Goal: Find specific page/section: Find specific page/section

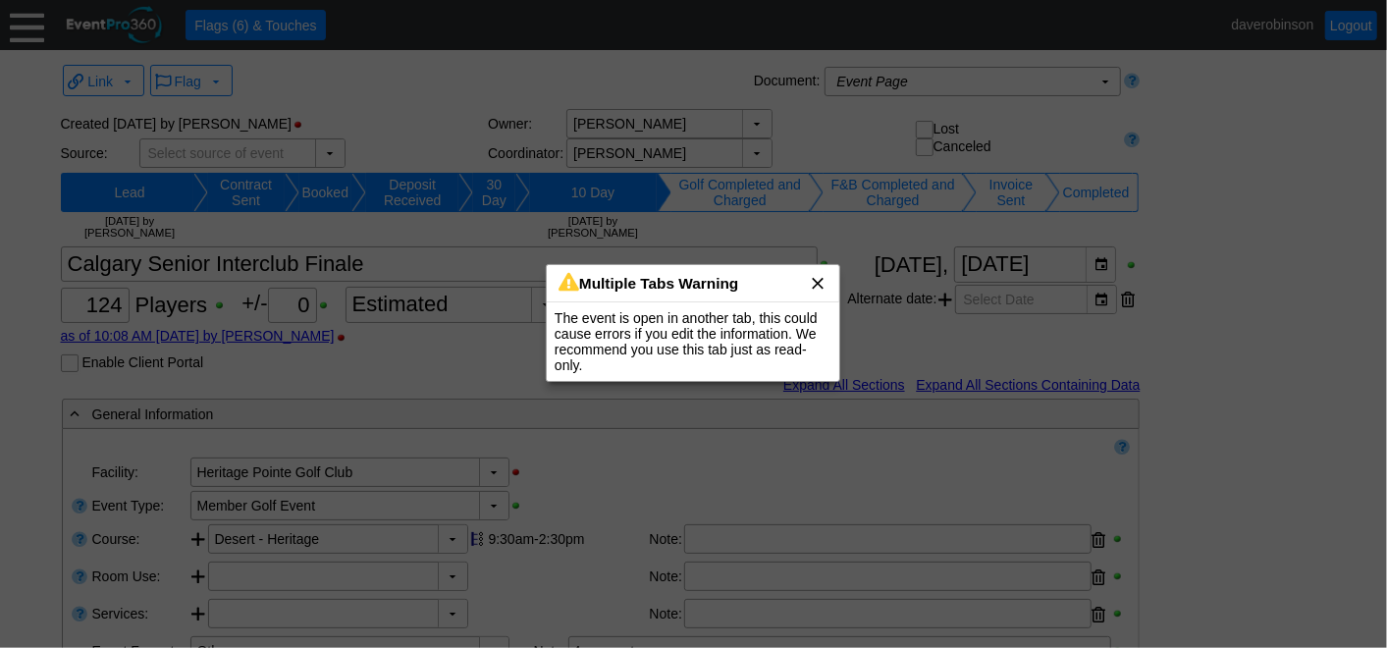
click at [823, 278] on span "x" at bounding box center [818, 283] width 20 height 20
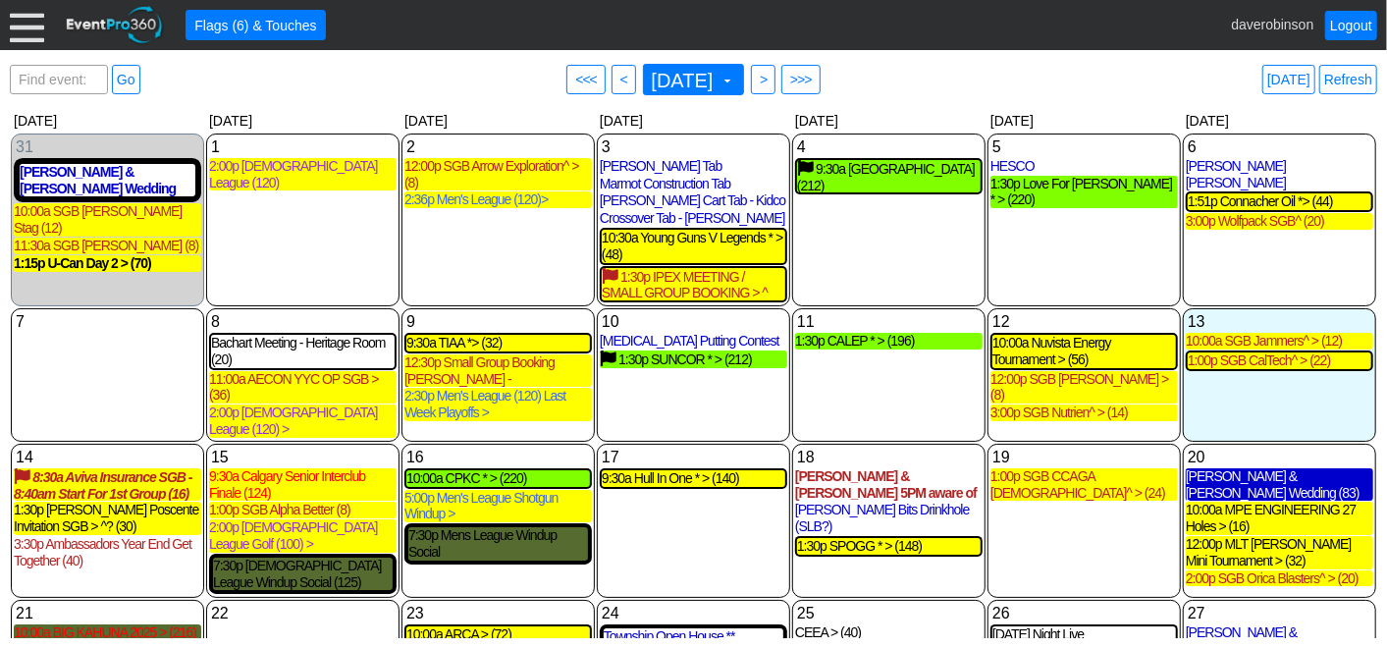
click at [1250, 468] on div "[PERSON_NAME] & [PERSON_NAME] Wedding (83)" at bounding box center [1280, 484] width 188 height 33
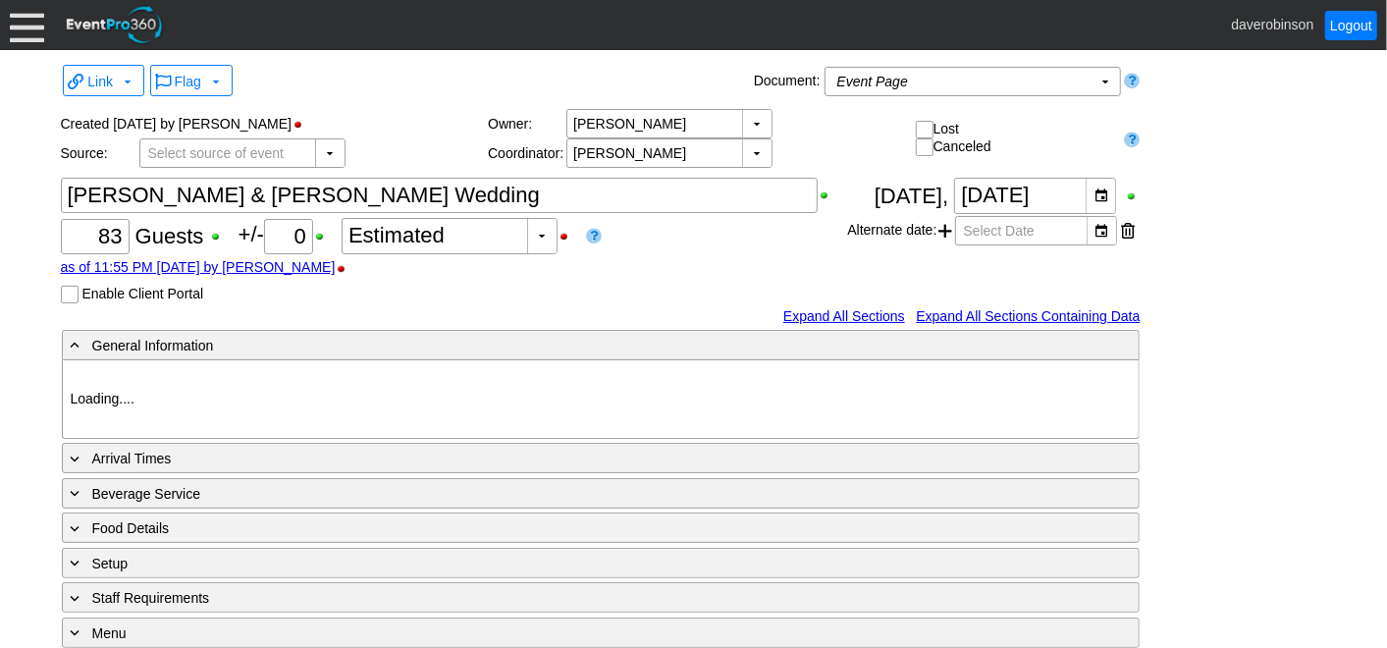
type input "Heritage Pointe Golf Club"
type input "1070788"
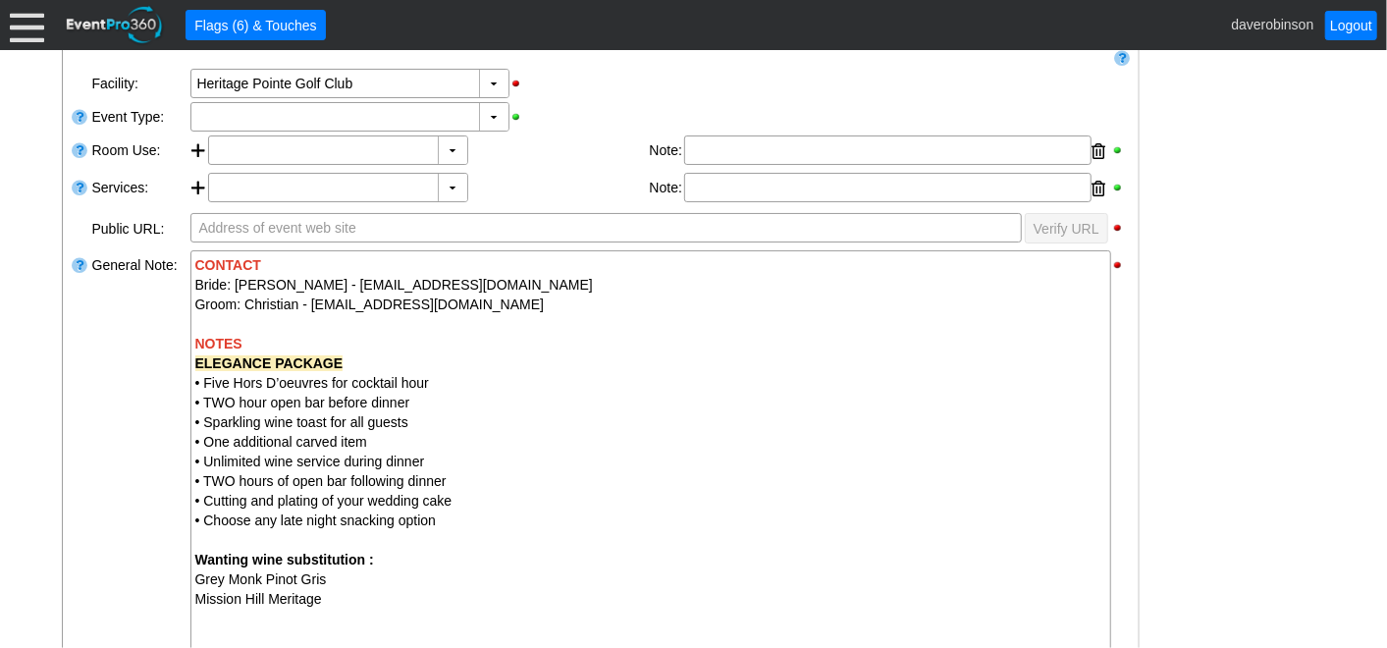
scroll to position [327, 0]
